Goal: Information Seeking & Learning: Learn about a topic

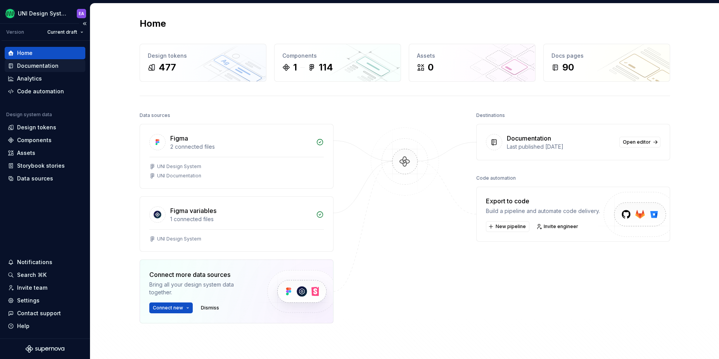
click at [33, 67] on div "Documentation" at bounding box center [37, 66] width 41 height 8
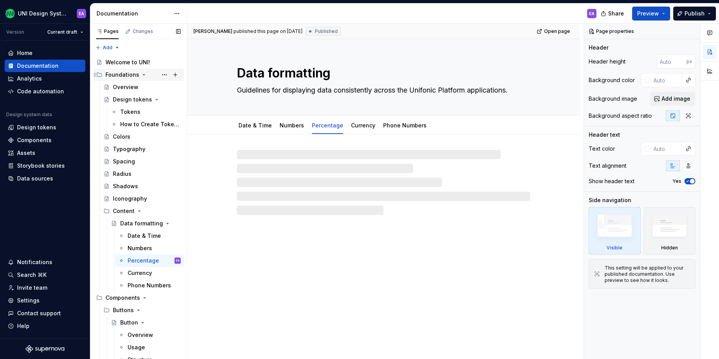
click at [120, 75] on div "Foundations" at bounding box center [122, 75] width 34 height 8
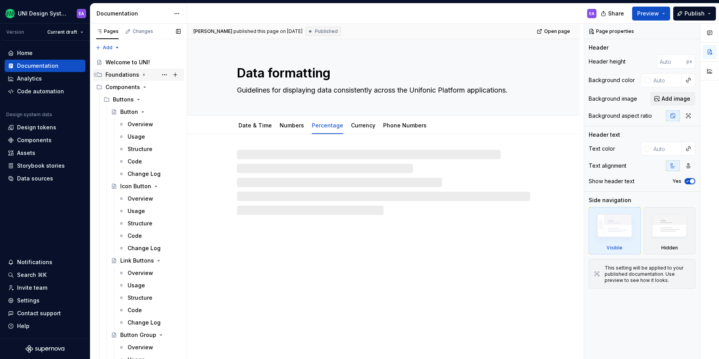
click at [112, 78] on div "Foundations" at bounding box center [122, 75] width 34 height 8
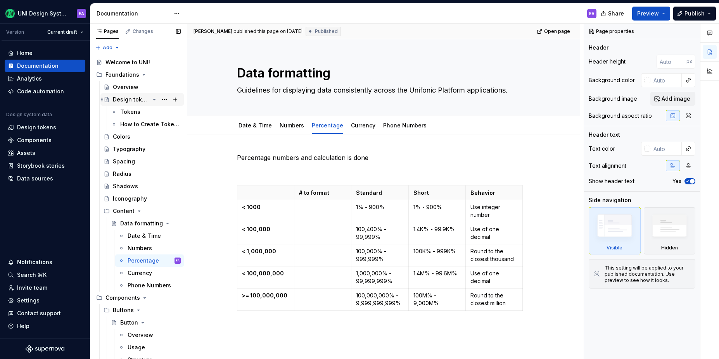
click at [139, 97] on div "Design tokens" at bounding box center [131, 100] width 37 height 8
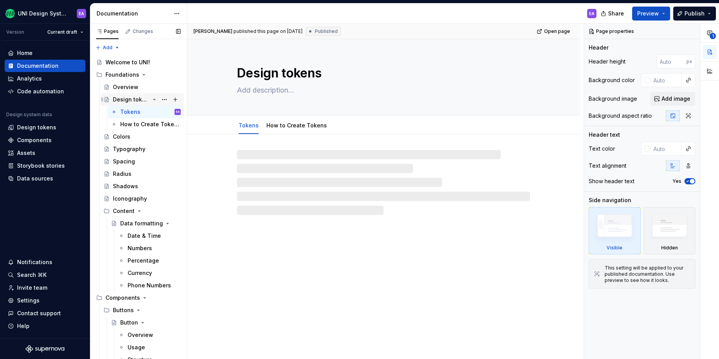
click at [153, 98] on icon "Page tree" at bounding box center [154, 100] width 6 height 6
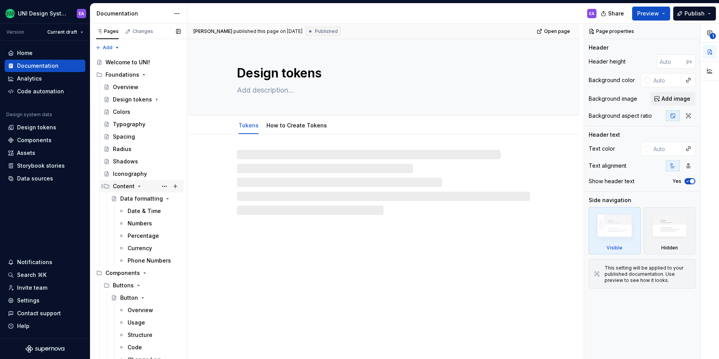
click at [133, 187] on div "Content" at bounding box center [124, 187] width 22 height 8
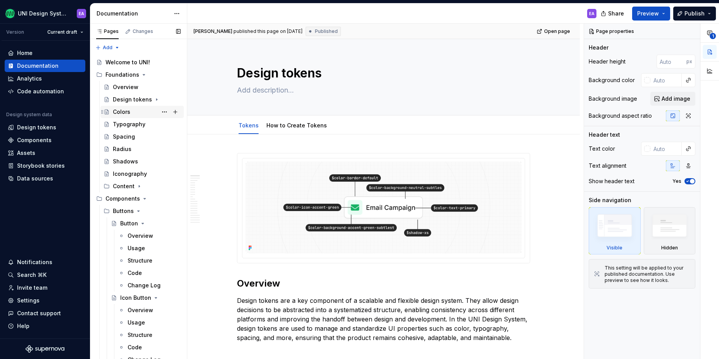
click at [124, 111] on div "Colors" at bounding box center [121, 112] width 17 height 8
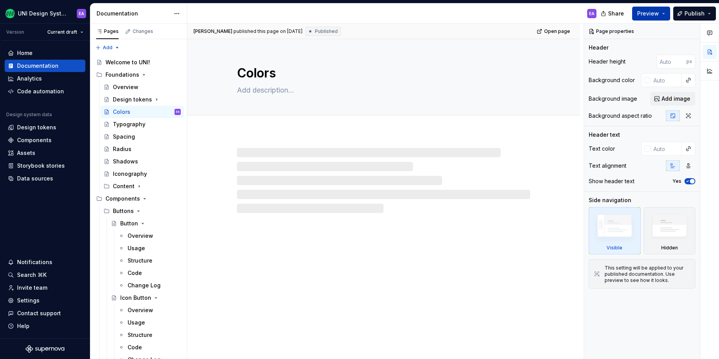
click at [664, 12] on button "Preview" at bounding box center [651, 14] width 38 height 14
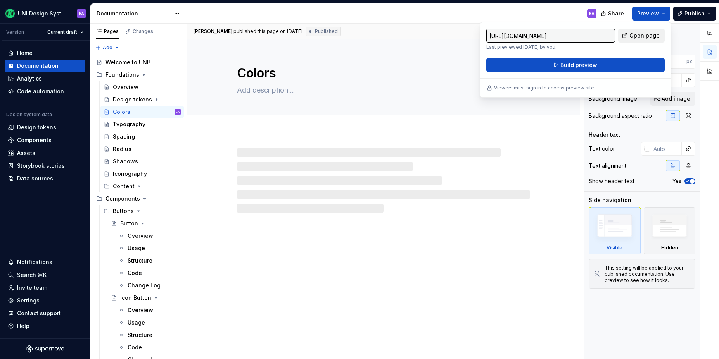
click at [649, 32] on span "Open page" at bounding box center [644, 36] width 30 height 8
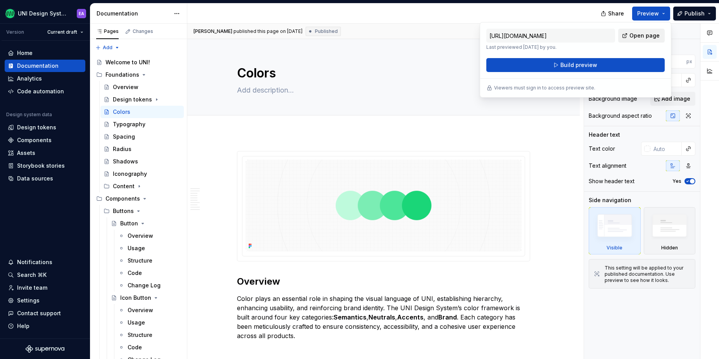
type textarea "*"
